Goal: Task Accomplishment & Management: Manage account settings

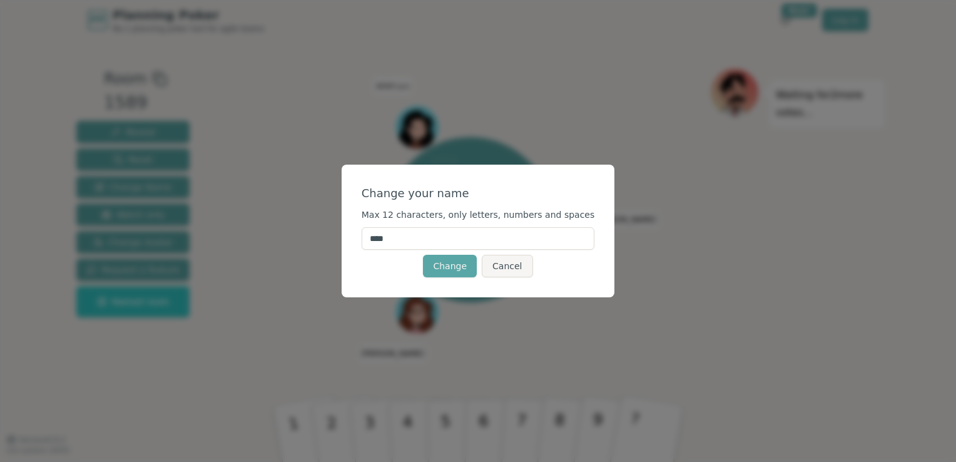
drag, startPoint x: 429, startPoint y: 241, endPoint x: 363, endPoint y: 240, distance: 65.1
click at [363, 240] on div "Change your name Max 12 characters, only letters, numbers and spaces **** Chang…" at bounding box center [478, 231] width 273 height 133
type input "***"
click at [530, 202] on form "Change your name Max 12 characters, only letters, numbers and spaces *** Change…" at bounding box center [478, 231] width 233 height 93
click at [456, 264] on button "Change" at bounding box center [450, 266] width 54 height 23
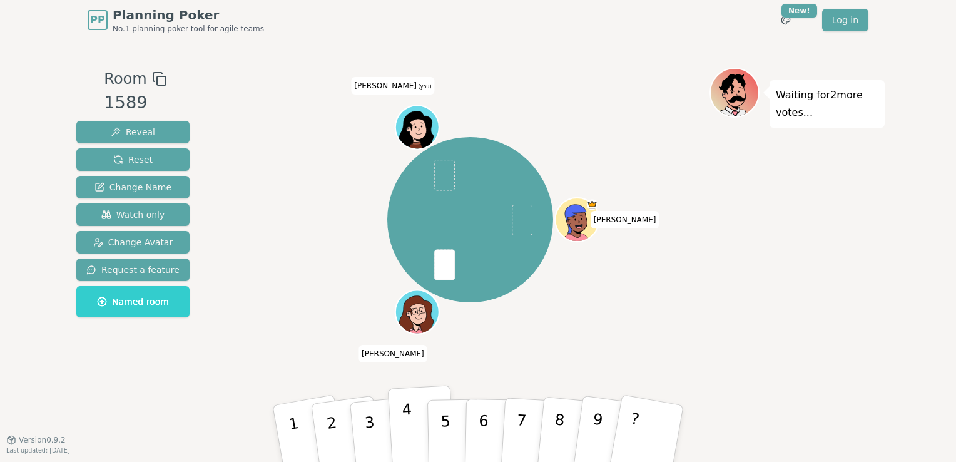
click at [413, 422] on button "4" at bounding box center [422, 434] width 68 height 98
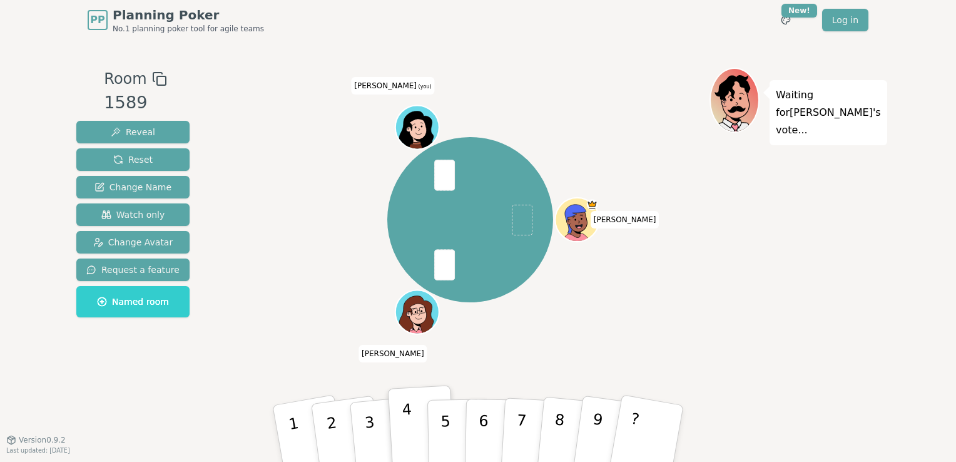
click at [413, 422] on button "4" at bounding box center [422, 434] width 68 height 98
click at [402, 400] on p "4" at bounding box center [409, 434] width 14 height 68
click at [445, 417] on p "5" at bounding box center [445, 434] width 11 height 68
click at [410, 422] on p "4" at bounding box center [409, 434] width 14 height 68
click at [147, 131] on span "Reveal" at bounding box center [133, 132] width 44 height 13
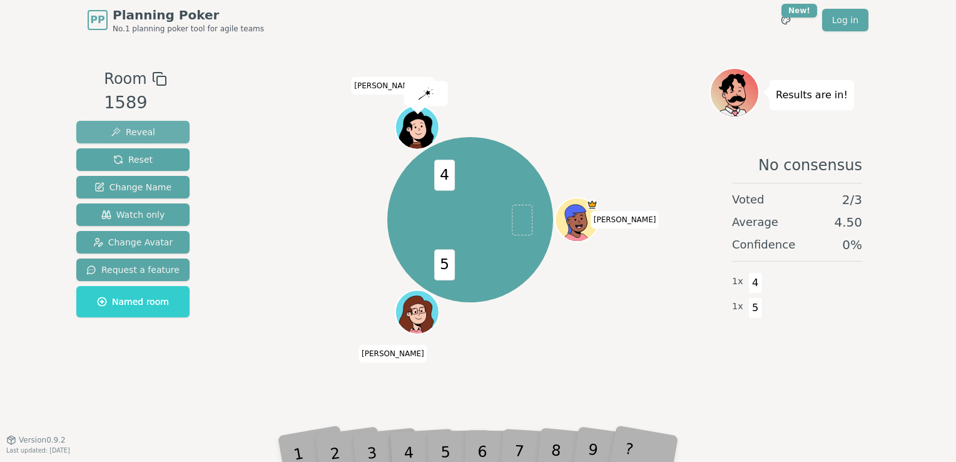
click at [145, 134] on span "Reveal" at bounding box center [133, 132] width 44 height 13
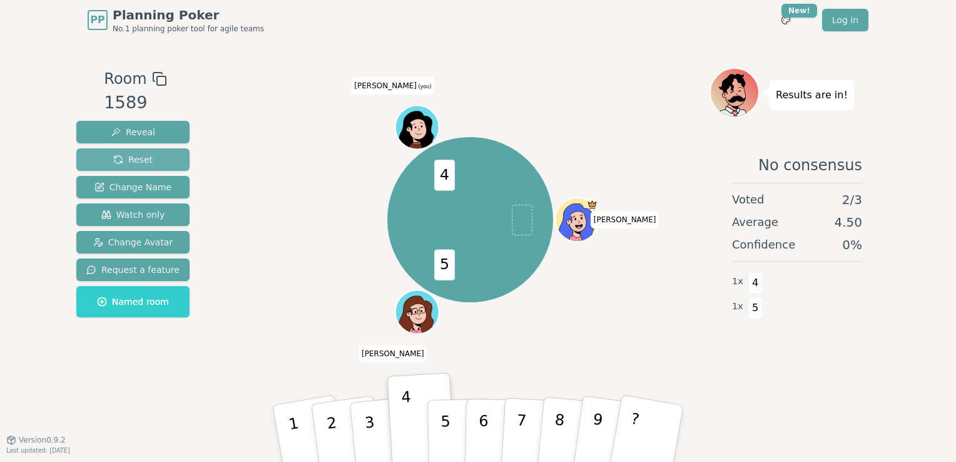
click at [146, 164] on span "Reset" at bounding box center [132, 159] width 39 height 13
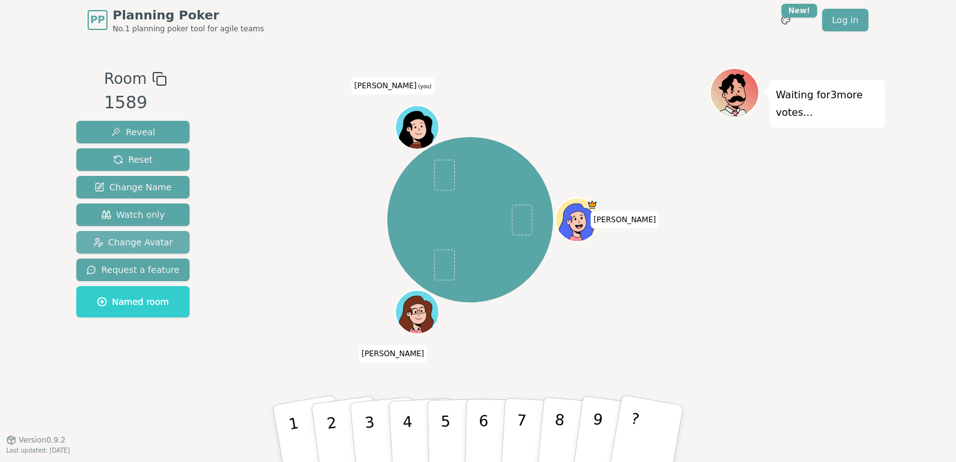
click at [146, 241] on span "Change Avatar" at bounding box center [133, 242] width 80 height 13
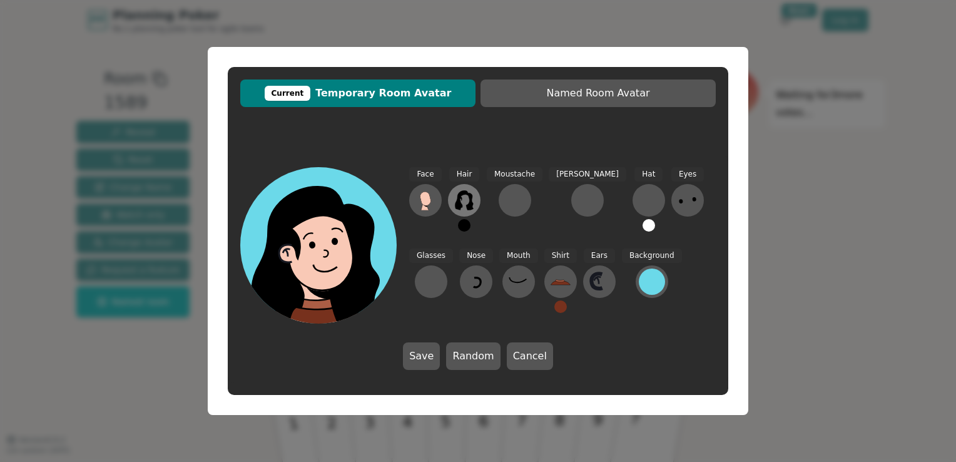
click at [458, 206] on icon at bounding box center [464, 200] width 18 height 20
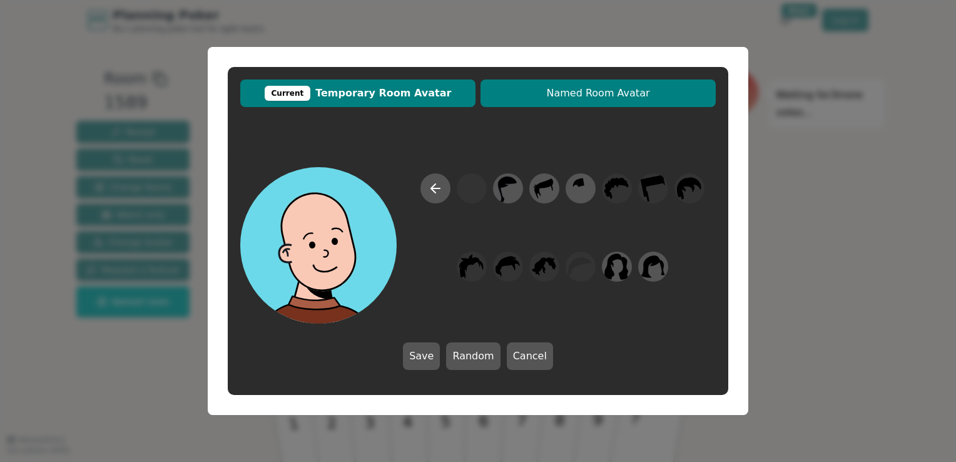
click at [559, 93] on span "Named Room Avatar" at bounding box center [598, 93] width 223 height 15
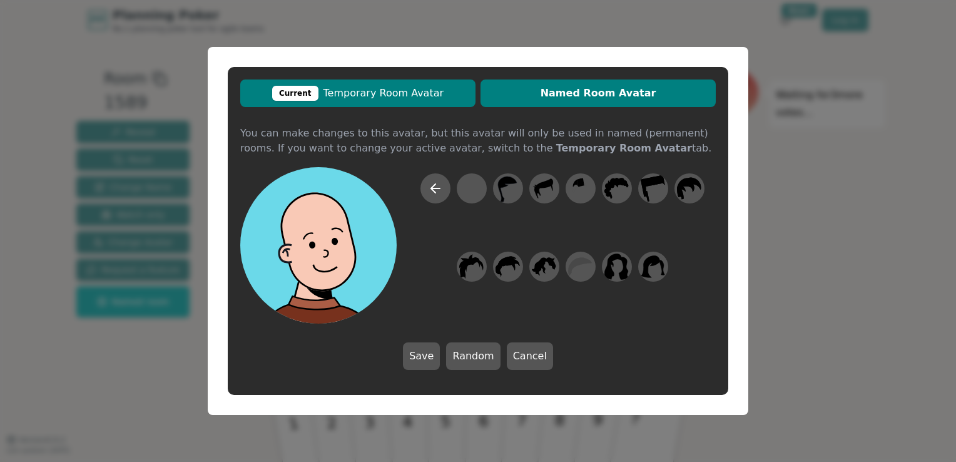
click at [378, 96] on span "Current Temporary Room Avatar" at bounding box center [357, 93] width 223 height 15
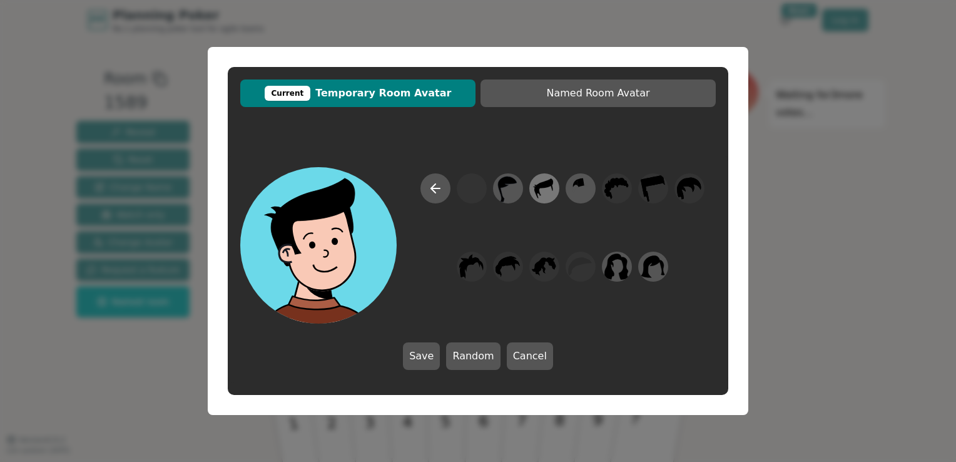
click at [545, 190] on icon at bounding box center [544, 189] width 24 height 28
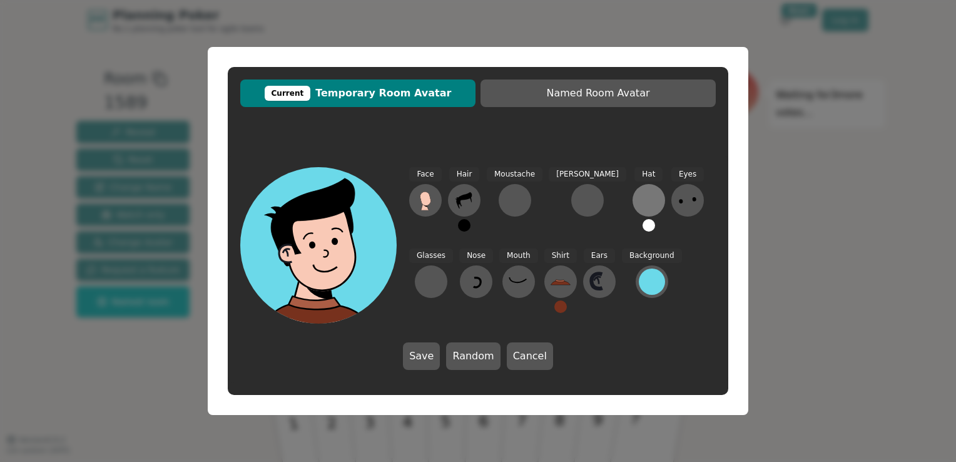
click at [639, 198] on div at bounding box center [649, 200] width 20 height 20
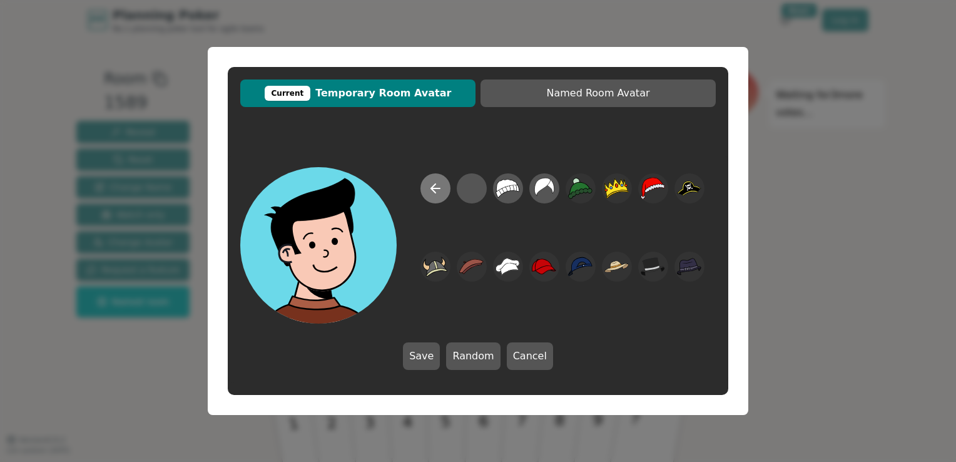
click at [425, 186] on button at bounding box center [435, 188] width 30 height 30
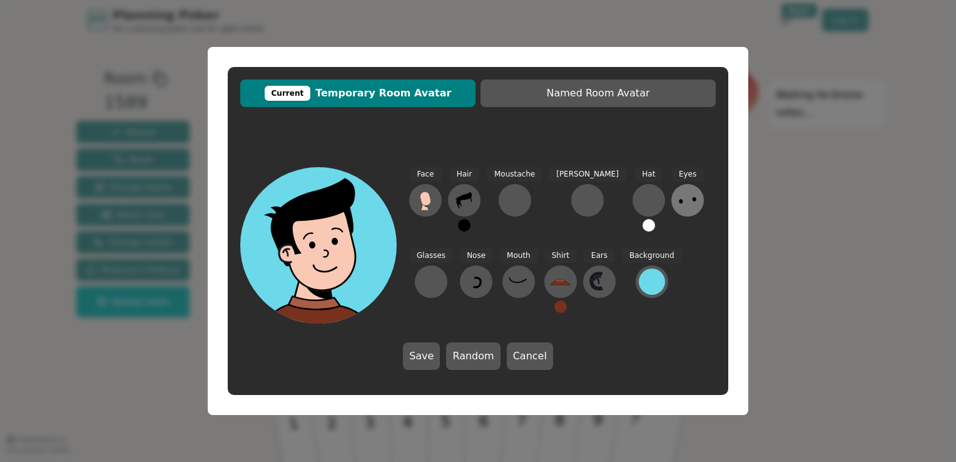
click at [677, 209] on icon at bounding box center [687, 200] width 20 height 20
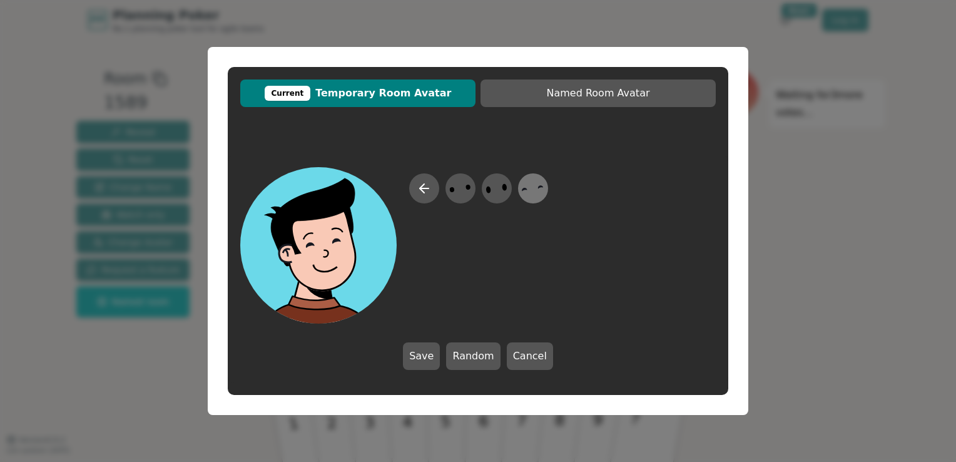
click at [537, 195] on icon at bounding box center [532, 189] width 24 height 28
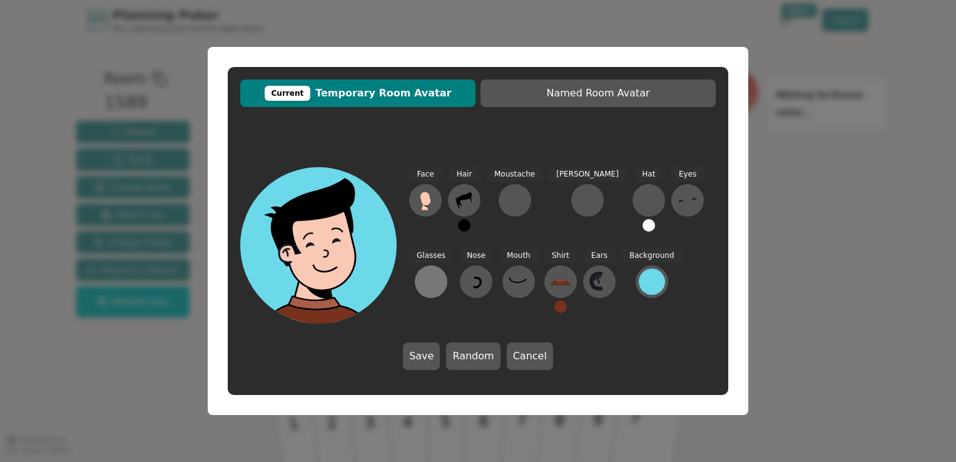
click at [441, 271] on div at bounding box center [431, 281] width 20 height 20
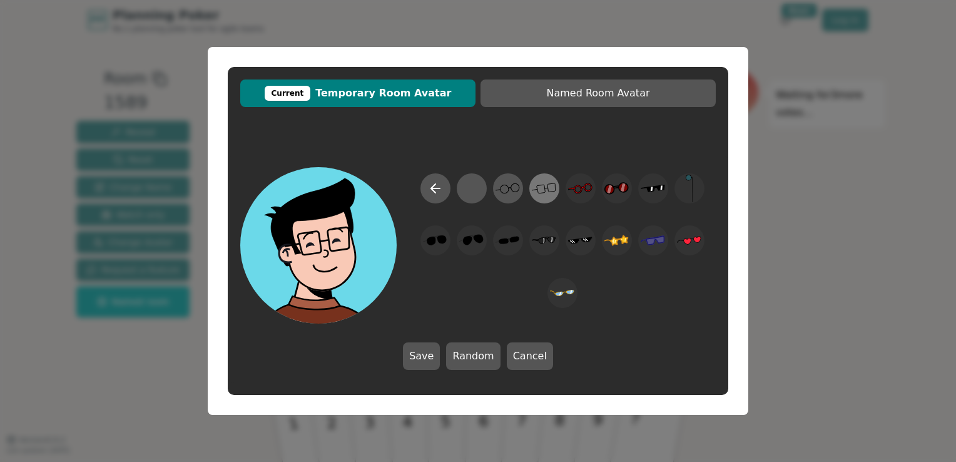
click at [546, 186] on icon at bounding box center [544, 189] width 24 height 28
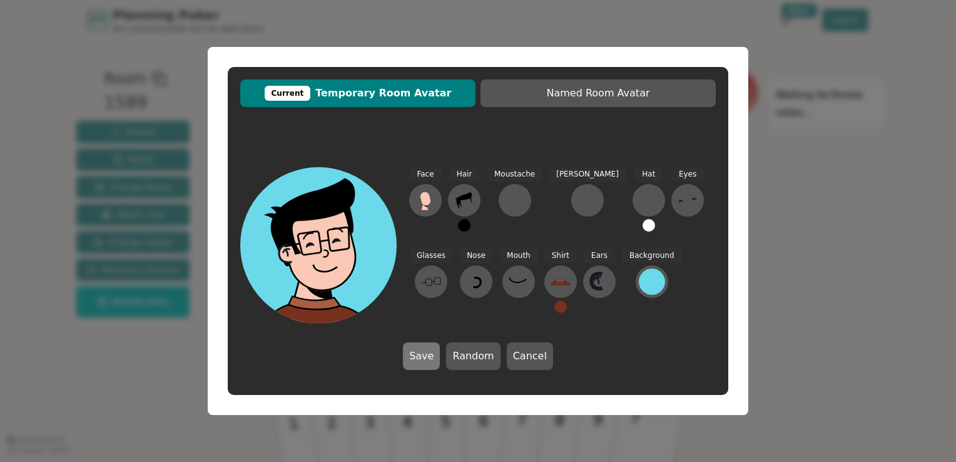
click at [425, 357] on button "Save" at bounding box center [421, 356] width 37 height 28
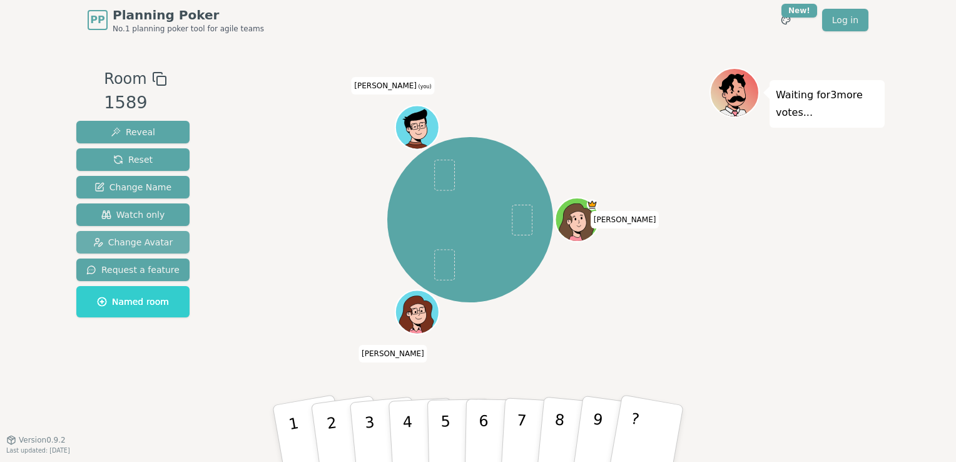
click at [167, 239] on button "Change Avatar" at bounding box center [132, 242] width 113 height 23
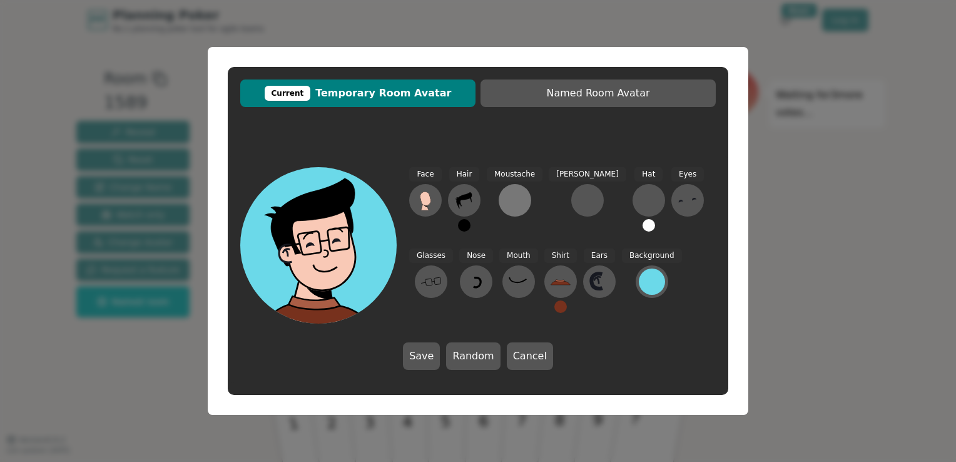
click at [512, 205] on div at bounding box center [515, 200] width 20 height 20
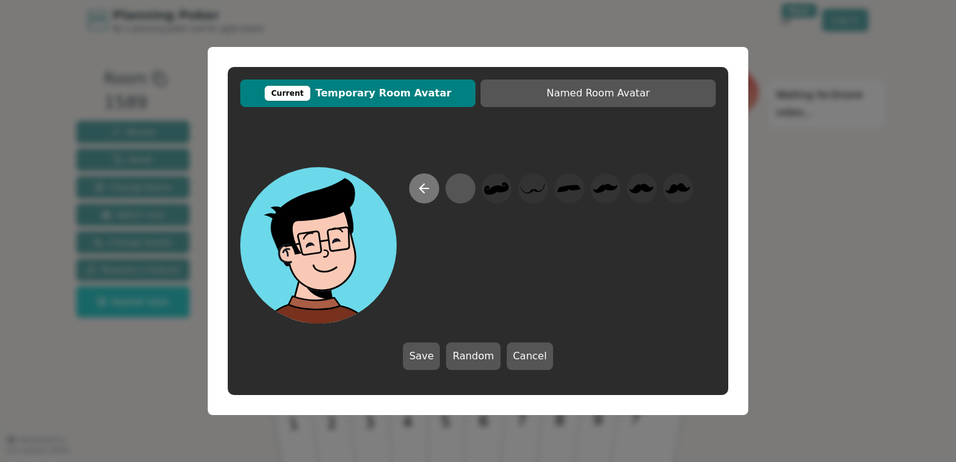
click at [428, 191] on icon at bounding box center [424, 188] width 15 height 15
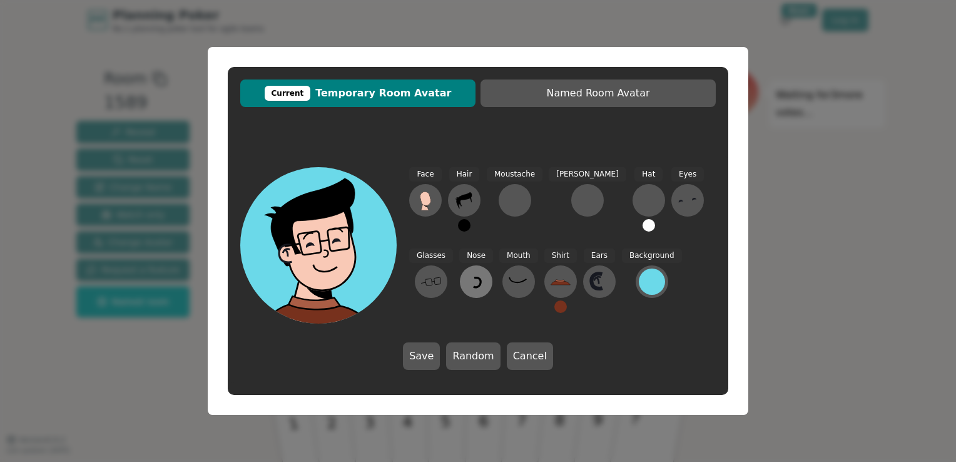
click at [474, 282] on icon at bounding box center [477, 281] width 7 height 9
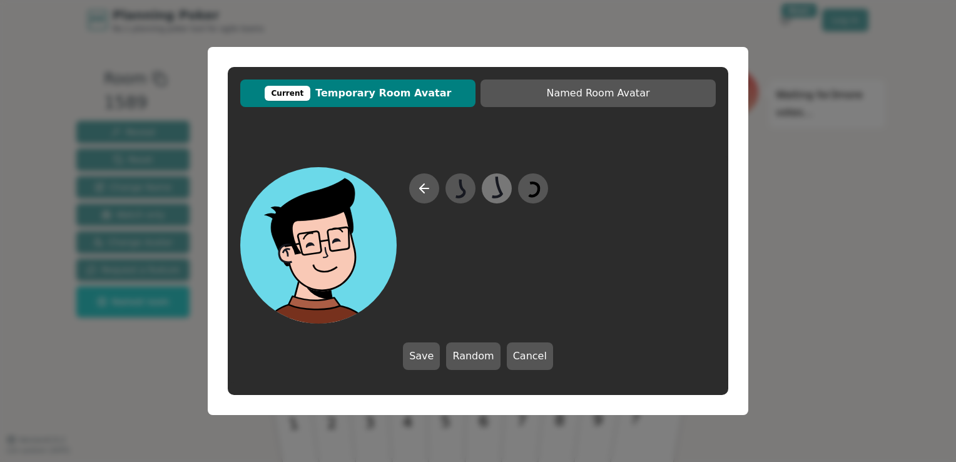
click at [504, 186] on icon at bounding box center [496, 189] width 24 height 28
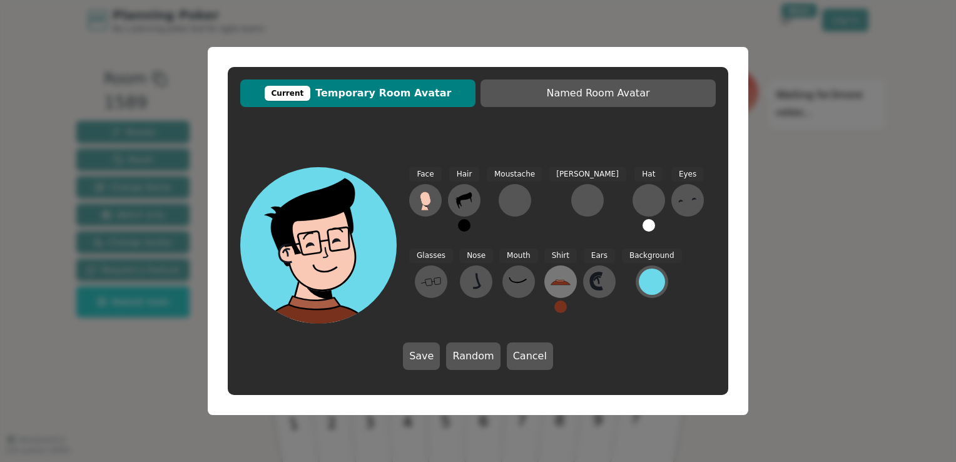
click at [556, 280] on icon at bounding box center [560, 280] width 9 height 3
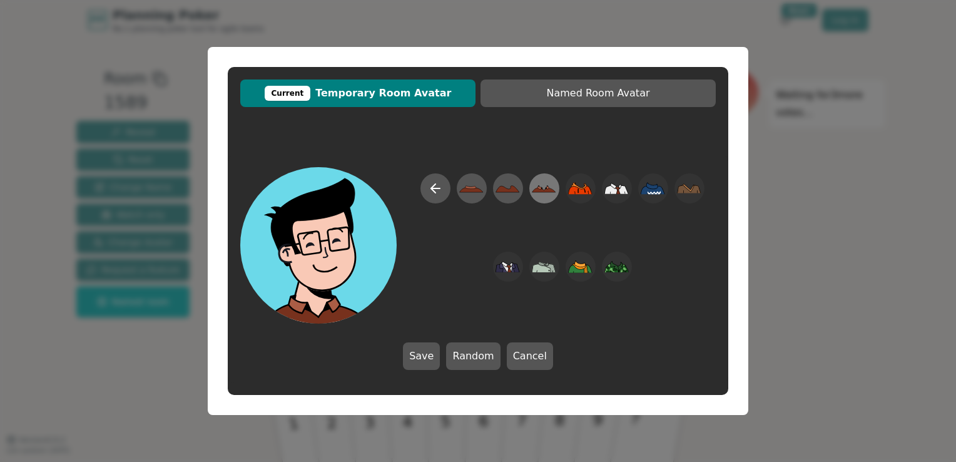
click at [532, 190] on icon at bounding box center [544, 189] width 24 height 28
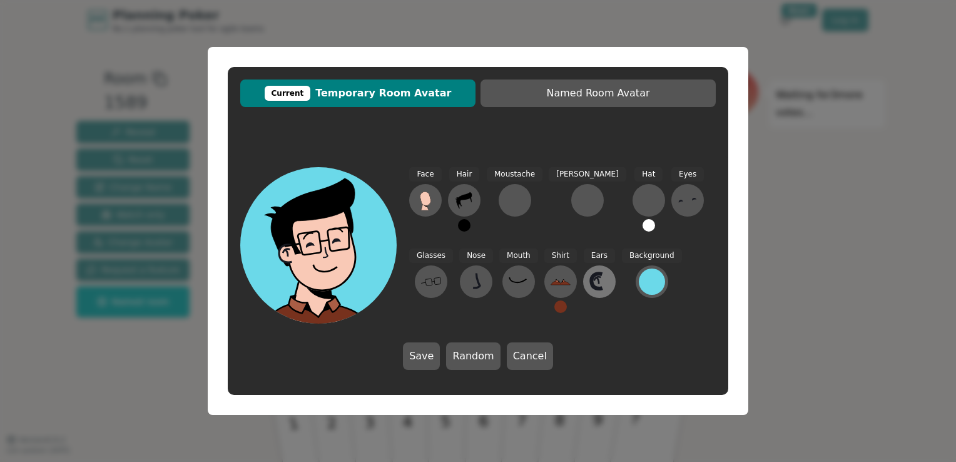
click at [583, 279] on button at bounding box center [599, 281] width 33 height 33
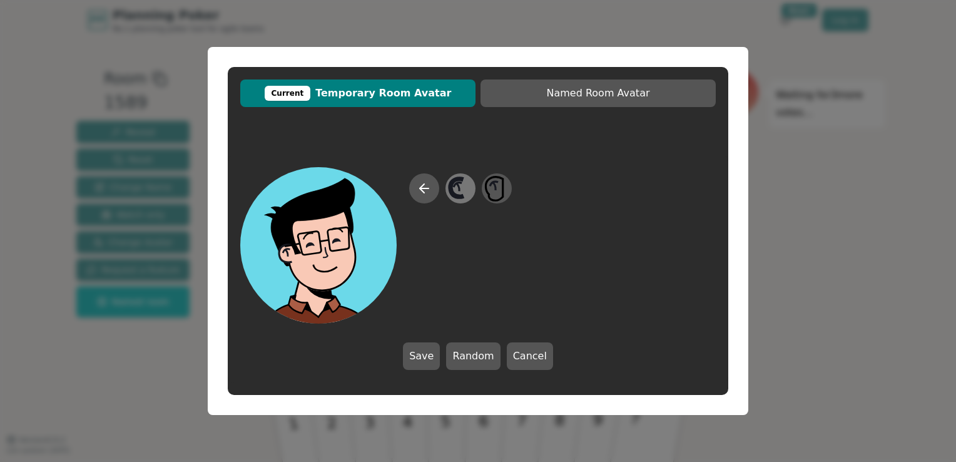
click at [463, 189] on icon at bounding box center [460, 189] width 24 height 28
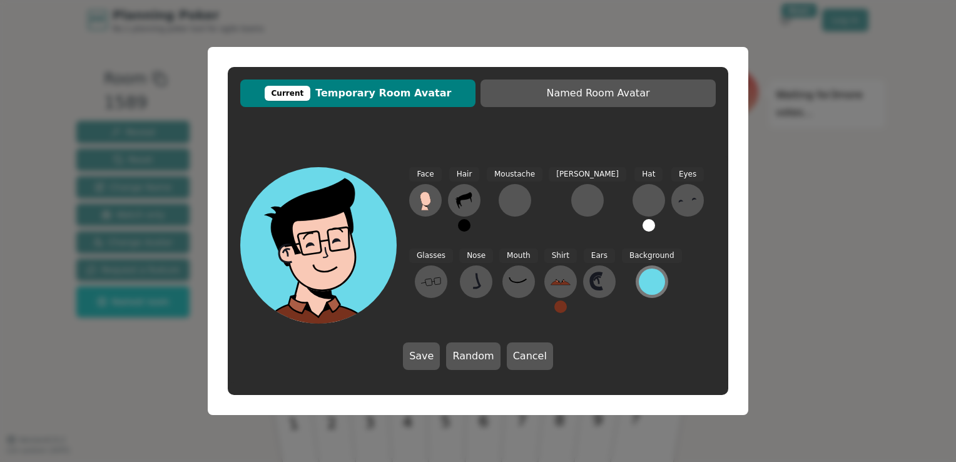
click at [639, 275] on div at bounding box center [652, 281] width 26 height 26
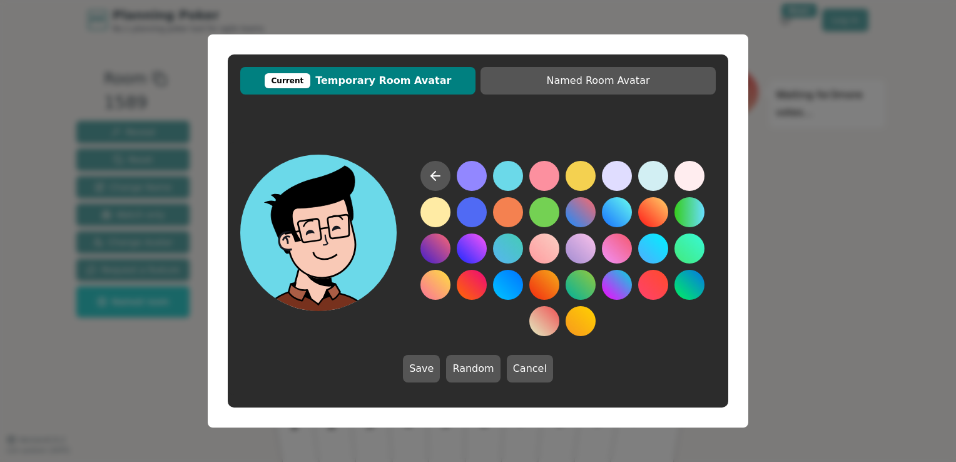
click at [512, 174] on button at bounding box center [508, 176] width 30 height 30
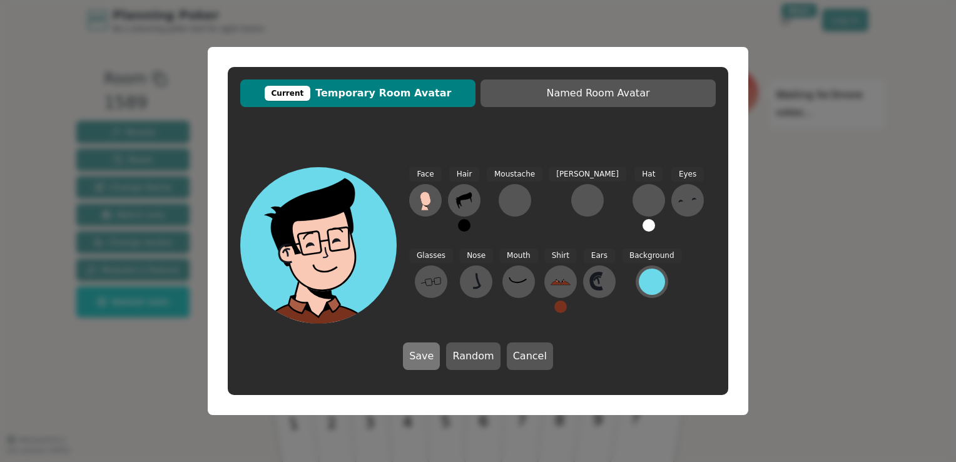
click at [434, 354] on button "Save" at bounding box center [421, 356] width 37 height 28
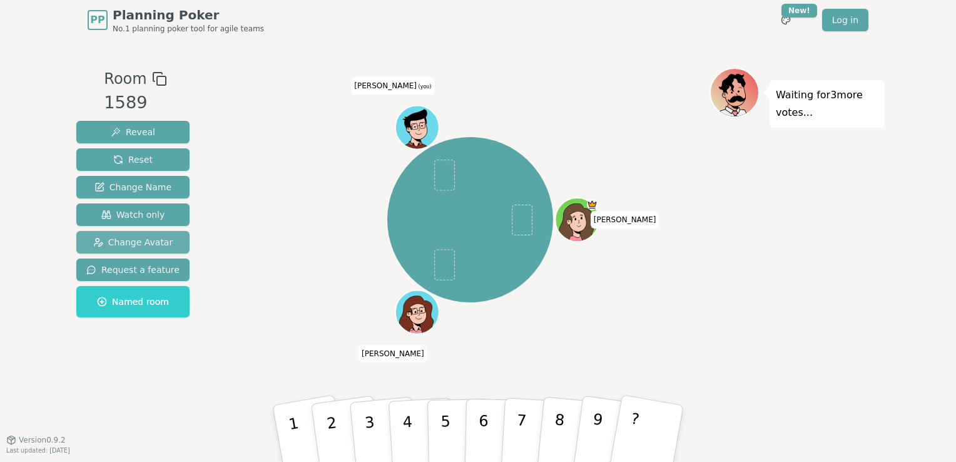
click at [148, 238] on span "Change Avatar" at bounding box center [133, 242] width 80 height 13
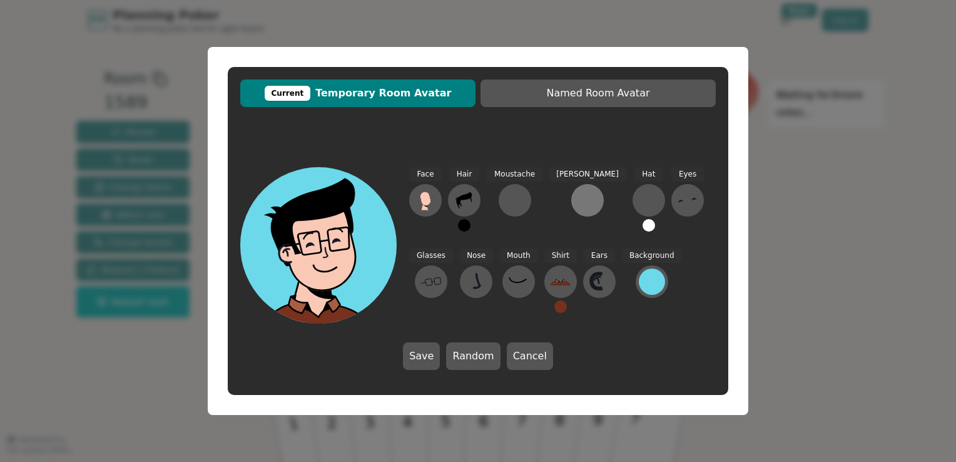
click at [577, 196] on div at bounding box center [587, 200] width 20 height 20
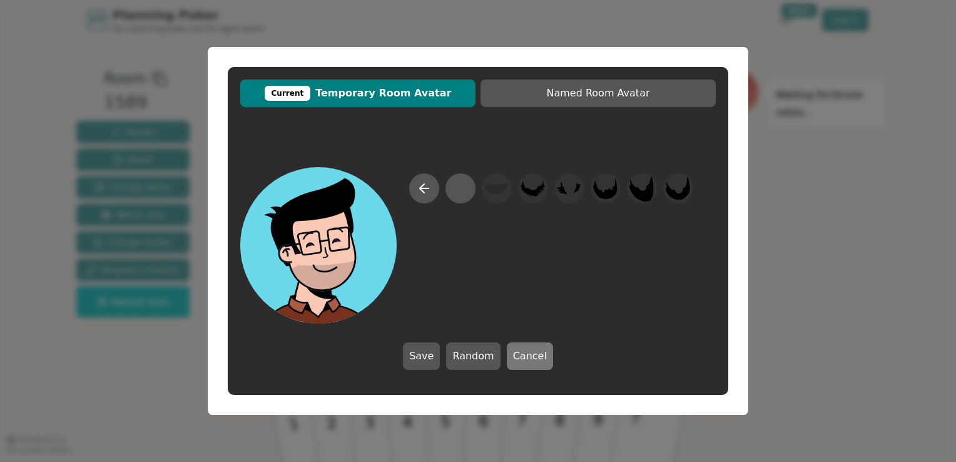
click at [527, 363] on button "Cancel" at bounding box center [530, 356] width 46 height 28
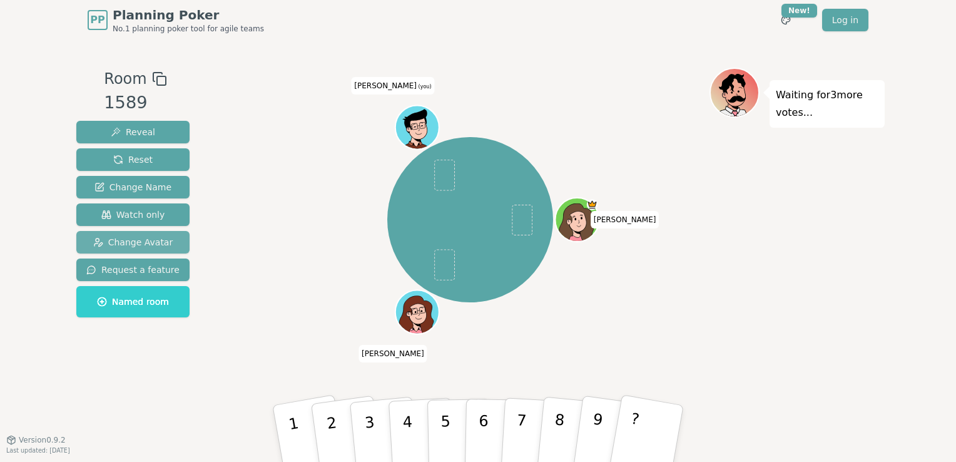
click at [136, 246] on span "Change Avatar" at bounding box center [133, 242] width 80 height 13
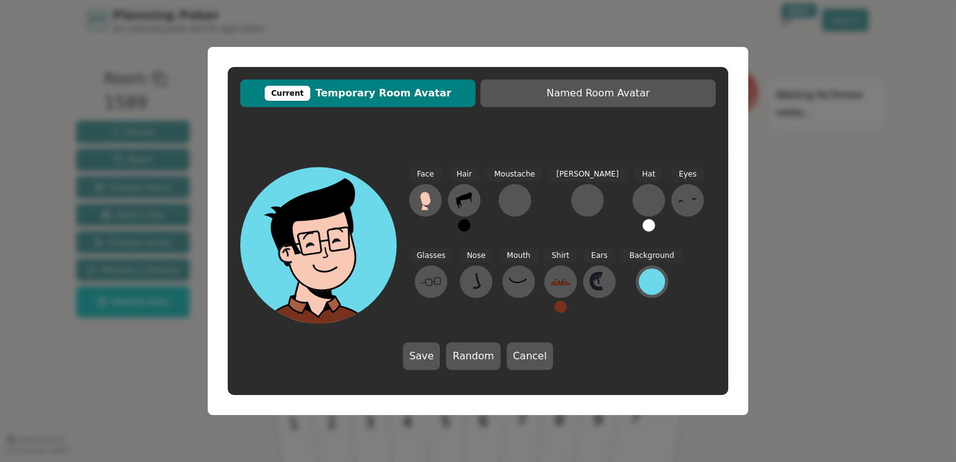
click at [642, 225] on button at bounding box center [648, 225] width 13 height 13
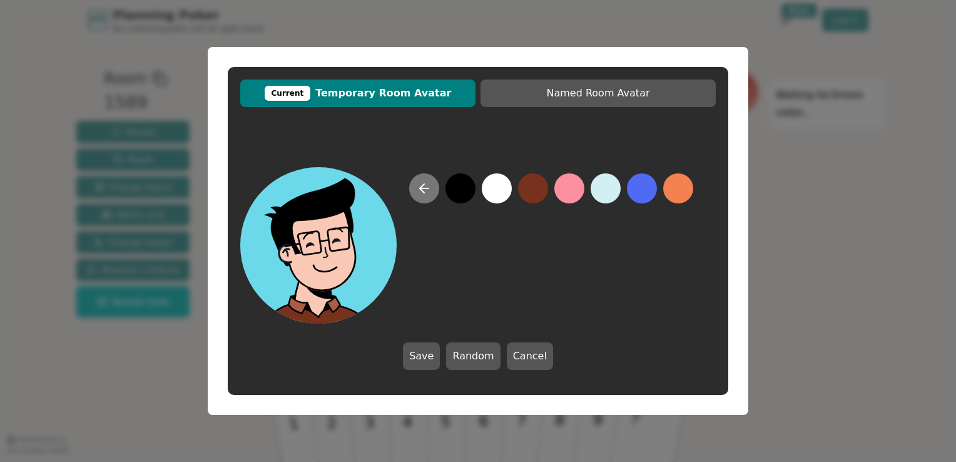
click at [419, 189] on icon at bounding box center [424, 188] width 15 height 15
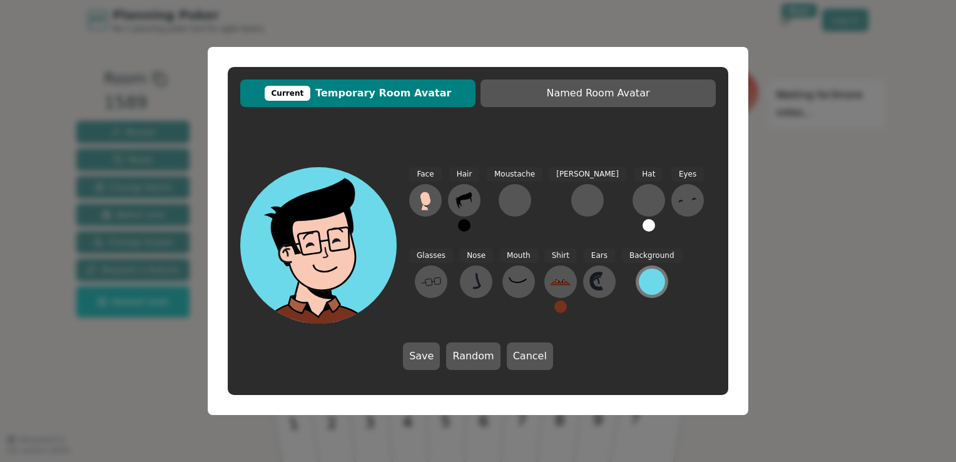
click at [639, 283] on div at bounding box center [652, 281] width 26 height 26
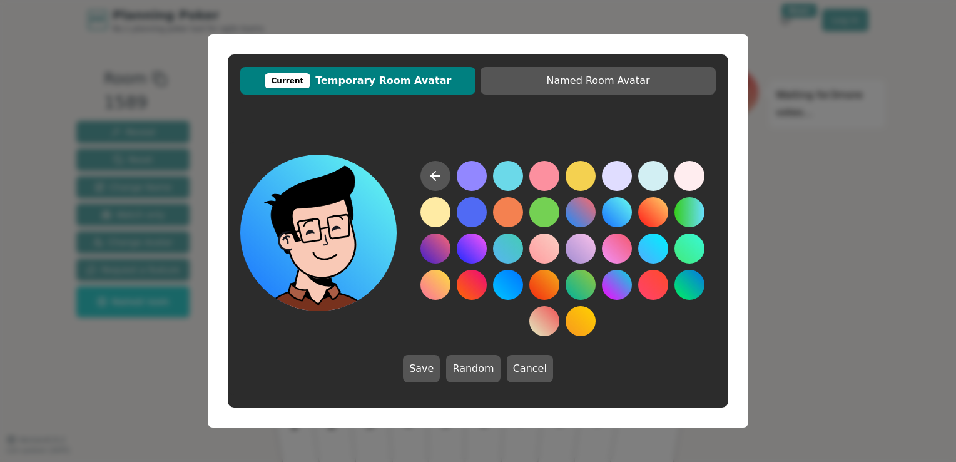
click at [621, 211] on button at bounding box center [617, 212] width 30 height 30
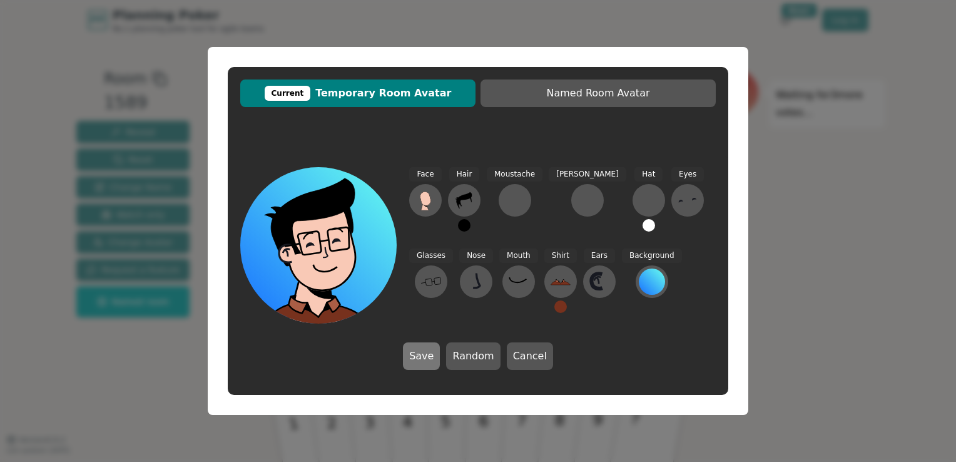
click at [429, 357] on button "Save" at bounding box center [421, 356] width 37 height 28
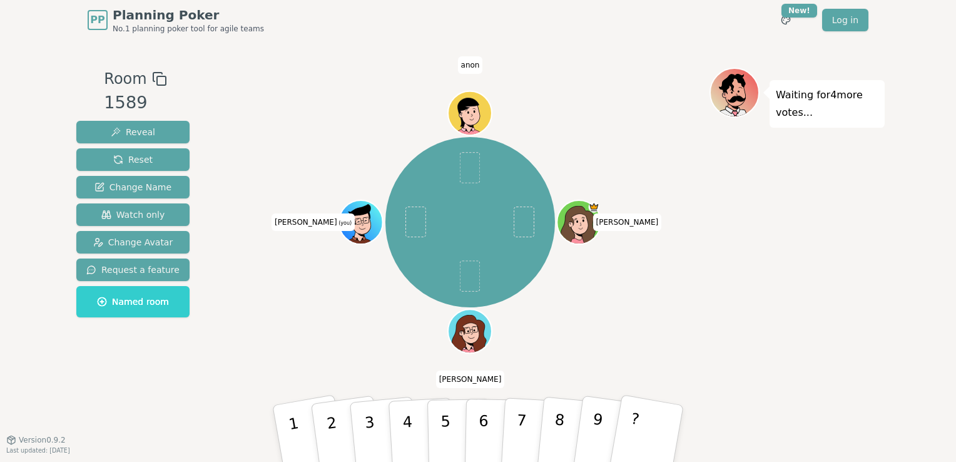
click at [718, 280] on div "Waiting for 4 more votes..." at bounding box center [796, 240] width 175 height 344
